Goal: Task Accomplishment & Management: Use online tool/utility

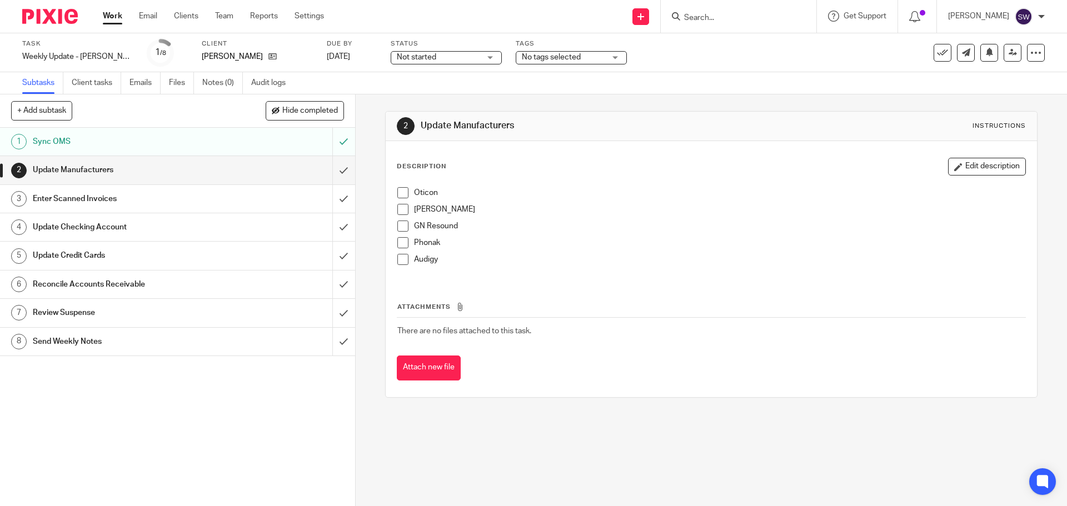
click at [401, 188] on span at bounding box center [402, 192] width 11 height 11
click at [397, 211] on span at bounding box center [402, 209] width 11 height 11
click at [407, 231] on li "GN Resound" at bounding box center [710, 229] width 627 height 17
click at [399, 228] on span at bounding box center [402, 226] width 11 height 11
click at [399, 241] on span at bounding box center [402, 242] width 11 height 11
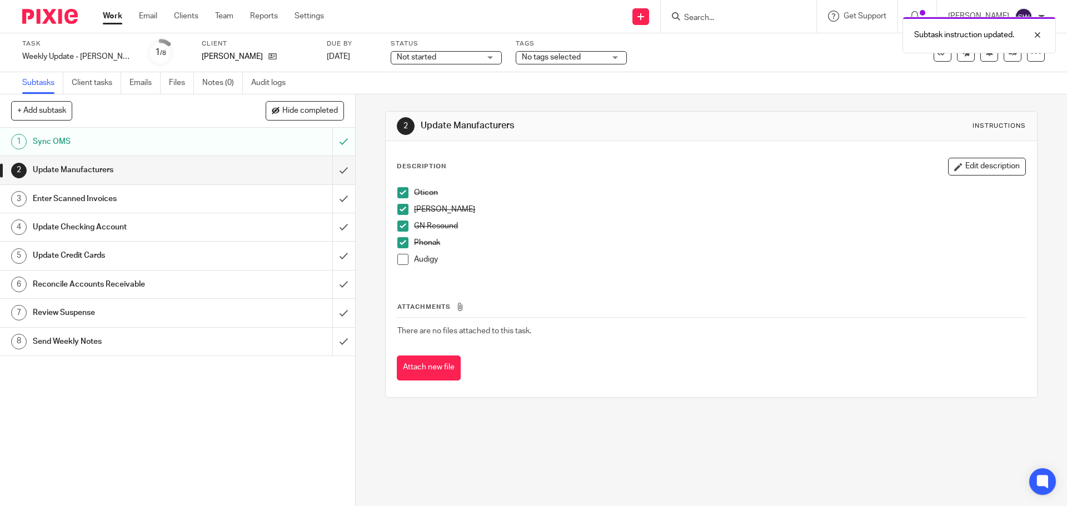
click at [401, 258] on span at bounding box center [402, 259] width 11 height 11
click at [334, 163] on input "submit" at bounding box center [177, 170] width 355 height 28
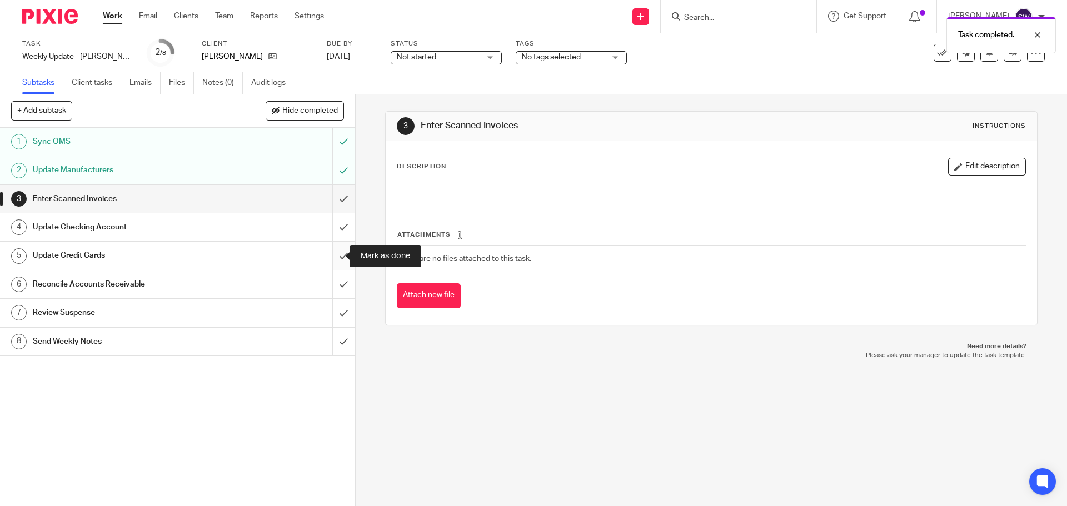
click at [327, 250] on input "submit" at bounding box center [177, 256] width 355 height 28
